Goal: Find specific page/section: Find specific page/section

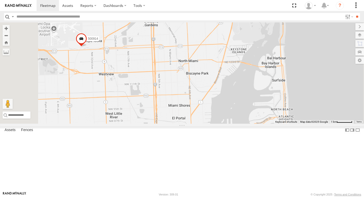
drag, startPoint x: 299, startPoint y: 87, endPoint x: 294, endPoint y: 133, distance: 46.6
click at [294, 124] on div "554627 500914 4 411559" at bounding box center [182, 72] width 364 height 101
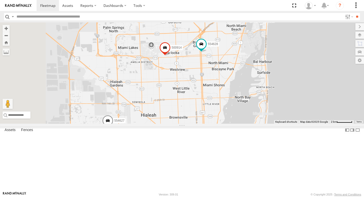
drag, startPoint x: 291, startPoint y: 136, endPoint x: 301, endPoint y: 32, distance: 104.0
click at [301, 32] on div "554627 500914 554628 411559" at bounding box center [182, 72] width 364 height 101
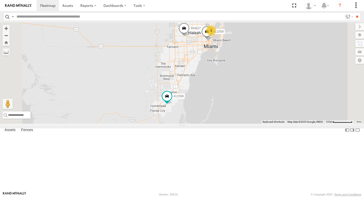
drag, startPoint x: 262, startPoint y: 172, endPoint x: 271, endPoint y: 113, distance: 59.6
click at [271, 113] on div "554627 500914 554628 411559 3 411558" at bounding box center [182, 72] width 364 height 101
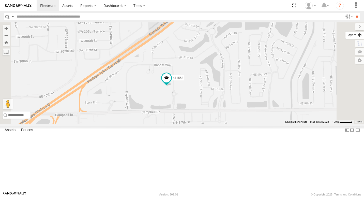
click at [358, 35] on label at bounding box center [355, 35] width 19 height 7
click at [0, 0] on span "Basemaps" at bounding box center [0, 0] width 0 height 0
click at [0, 0] on span "Satellite + Roadmap" at bounding box center [0, 0] width 0 height 0
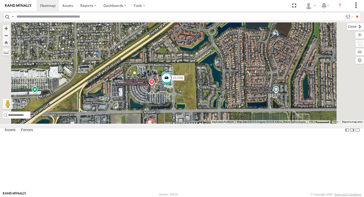
click at [347, 28] on label at bounding box center [355, 26] width 17 height 7
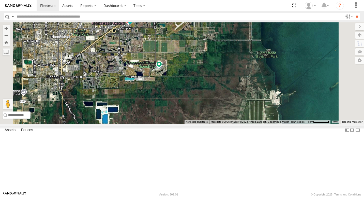
drag, startPoint x: 278, startPoint y: 132, endPoint x: 243, endPoint y: 87, distance: 57.1
click at [243, 87] on div "554627 500914 554628 411559 411558" at bounding box center [182, 72] width 364 height 101
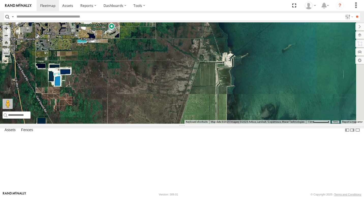
drag, startPoint x: 271, startPoint y: 116, endPoint x: 220, endPoint y: 74, distance: 65.7
click at [220, 74] on div "554627 500914 554628 411559 411558" at bounding box center [182, 72] width 364 height 101
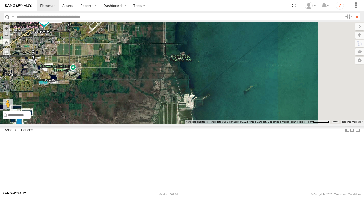
drag, startPoint x: 276, startPoint y: 74, endPoint x: 237, endPoint y: 117, distance: 57.8
click at [237, 117] on div "554627 500914 554628 411559 411558" at bounding box center [182, 72] width 364 height 101
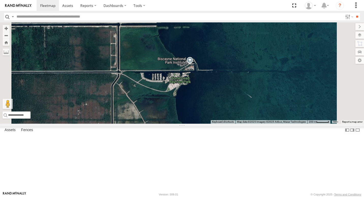
drag, startPoint x: 270, startPoint y: 69, endPoint x: 240, endPoint y: 156, distance: 91.9
click at [240, 124] on div "554627 500914 554628 411559 411558" at bounding box center [182, 72] width 364 height 101
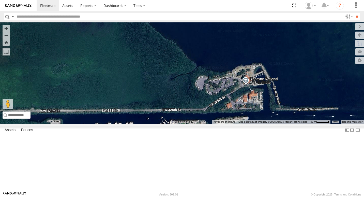
drag, startPoint x: 213, startPoint y: 112, endPoint x: 252, endPoint y: 139, distance: 47.0
click at [244, 124] on div at bounding box center [182, 72] width 364 height 101
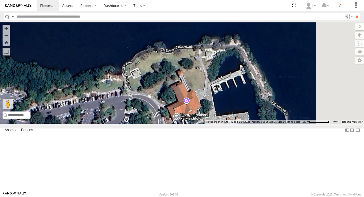
drag, startPoint x: 319, startPoint y: 126, endPoint x: 228, endPoint y: 139, distance: 92.1
click at [228, 124] on div at bounding box center [182, 72] width 364 height 101
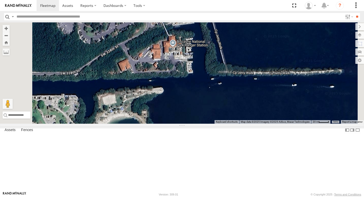
drag, startPoint x: 254, startPoint y: 145, endPoint x: 242, endPoint y: 52, distance: 94.0
click at [242, 52] on div at bounding box center [182, 72] width 364 height 101
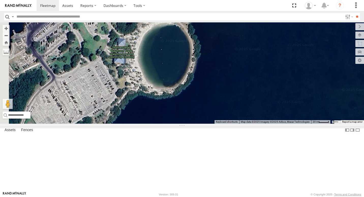
drag, startPoint x: 259, startPoint y: 136, endPoint x: 304, endPoint y: 48, distance: 98.3
click at [304, 48] on div at bounding box center [182, 72] width 364 height 101
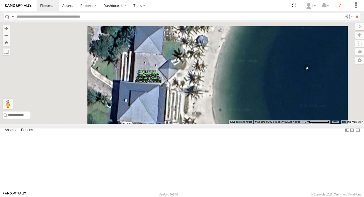
drag, startPoint x: 216, startPoint y: 74, endPoint x: 262, endPoint y: 210, distance: 143.0
click at [262, 197] on html at bounding box center [182, 98] width 364 height 197
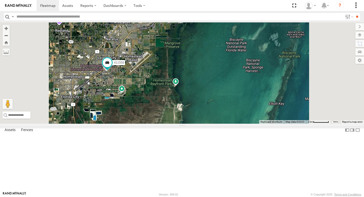
drag, startPoint x: 261, startPoint y: 163, endPoint x: 264, endPoint y: 136, distance: 27.6
click at [264, 124] on div "411558" at bounding box center [182, 72] width 364 height 101
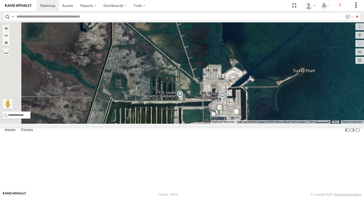
drag, startPoint x: 202, startPoint y: 117, endPoint x: 264, endPoint y: 136, distance: 64.8
click at [264, 124] on div "411558" at bounding box center [182, 72] width 364 height 101
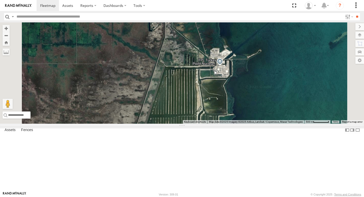
drag, startPoint x: 234, startPoint y: 143, endPoint x: 247, endPoint y: 90, distance: 54.3
click at [247, 90] on div "411558" at bounding box center [182, 72] width 364 height 101
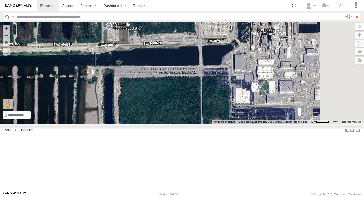
drag, startPoint x: 290, startPoint y: 76, endPoint x: 239, endPoint y: 114, distance: 63.5
click at [239, 114] on div "411558" at bounding box center [182, 72] width 364 height 101
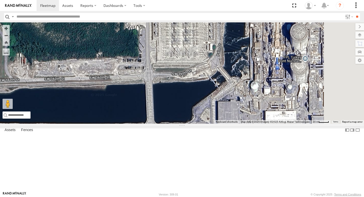
drag, startPoint x: 290, startPoint y: 67, endPoint x: 262, endPoint y: 106, distance: 48.0
click at [262, 106] on div "411558" at bounding box center [182, 72] width 364 height 101
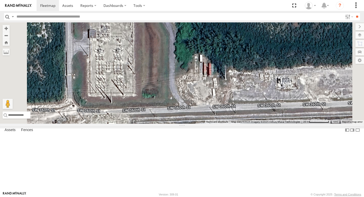
drag, startPoint x: 191, startPoint y: 87, endPoint x: 233, endPoint y: 103, distance: 45.4
click at [233, 103] on div "411558" at bounding box center [182, 72] width 364 height 101
